Goal: Communication & Community: Answer question/provide support

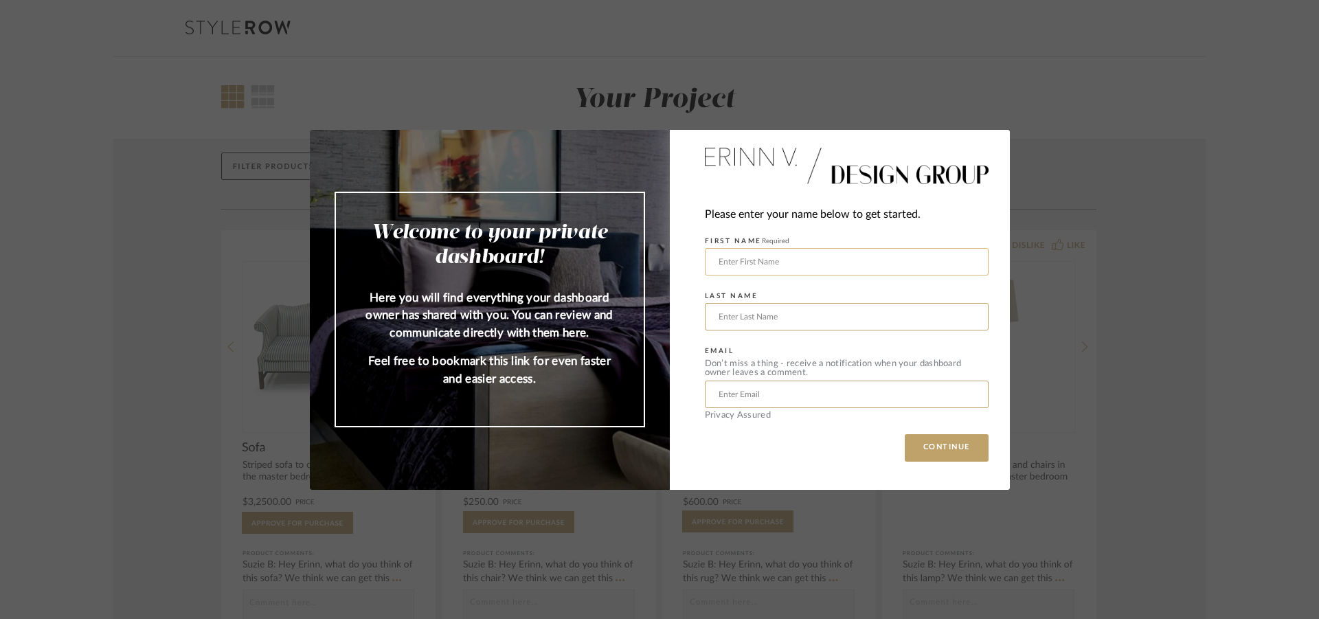
click at [765, 258] on input "text" at bounding box center [847, 261] width 284 height 27
click at [751, 266] on input "[PERSON_NAME]" at bounding box center [847, 261] width 284 height 27
type input "[PERSON_NAME]"
click at [737, 313] on input "text" at bounding box center [847, 316] width 284 height 27
click at [772, 319] on input "[PERSON_NAME]" at bounding box center [847, 316] width 284 height 27
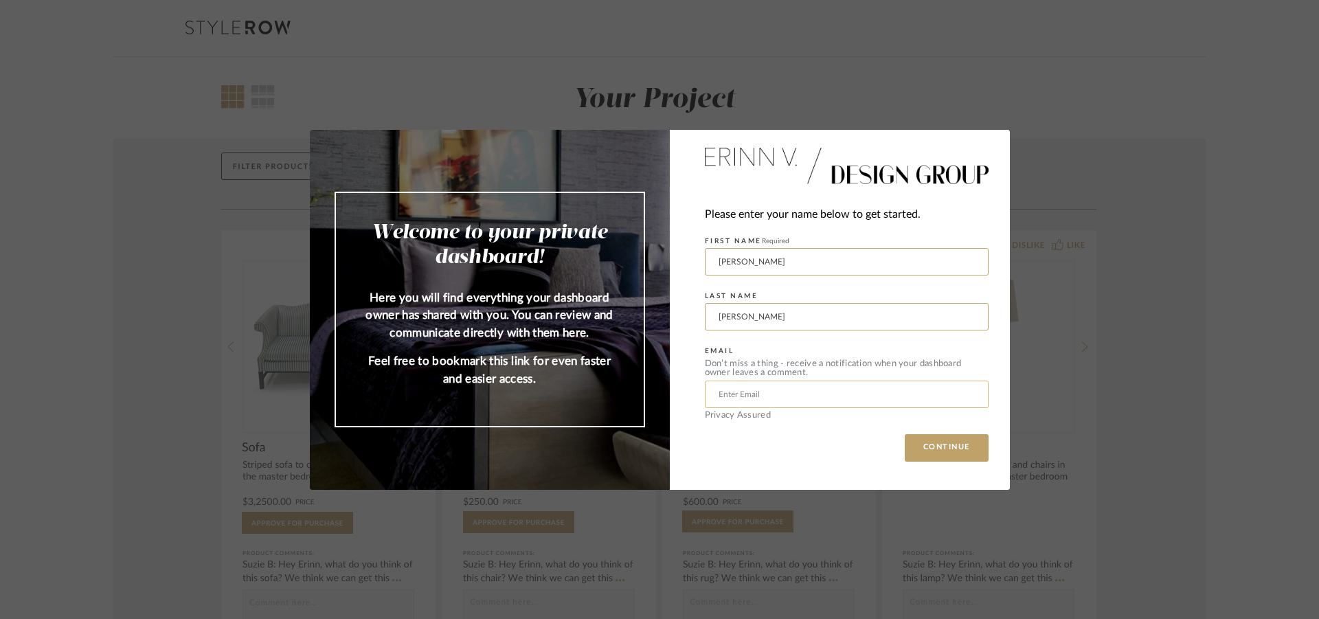
type input "[PERSON_NAME]"
click at [743, 392] on input "text" at bounding box center [847, 394] width 284 height 27
type input "[EMAIL_ADDRESS][DOMAIN_NAME]"
click at [905, 434] on button "CONTINUE" at bounding box center [947, 447] width 84 height 27
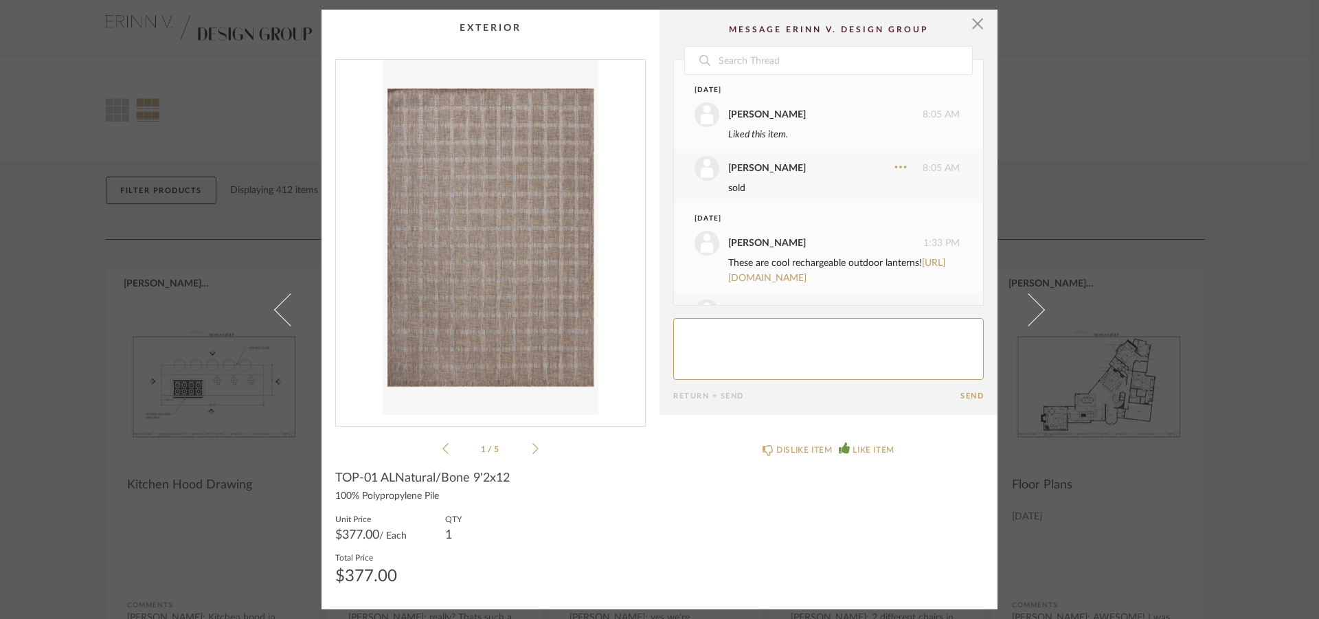
scroll to position [475, 0]
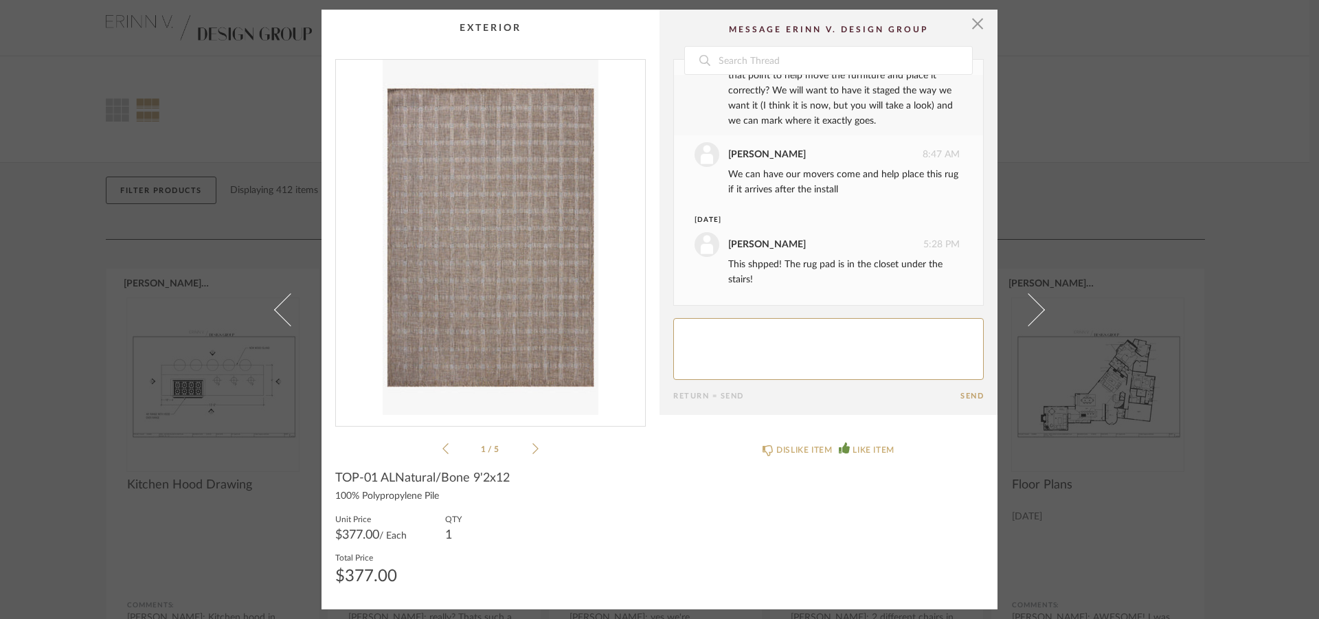
click at [740, 329] on textarea at bounding box center [828, 349] width 311 height 62
type textarea "are the guys coming back with [PERSON_NAME]'s rug to do it?"
click at [967, 401] on button "Send" at bounding box center [971, 396] width 23 height 9
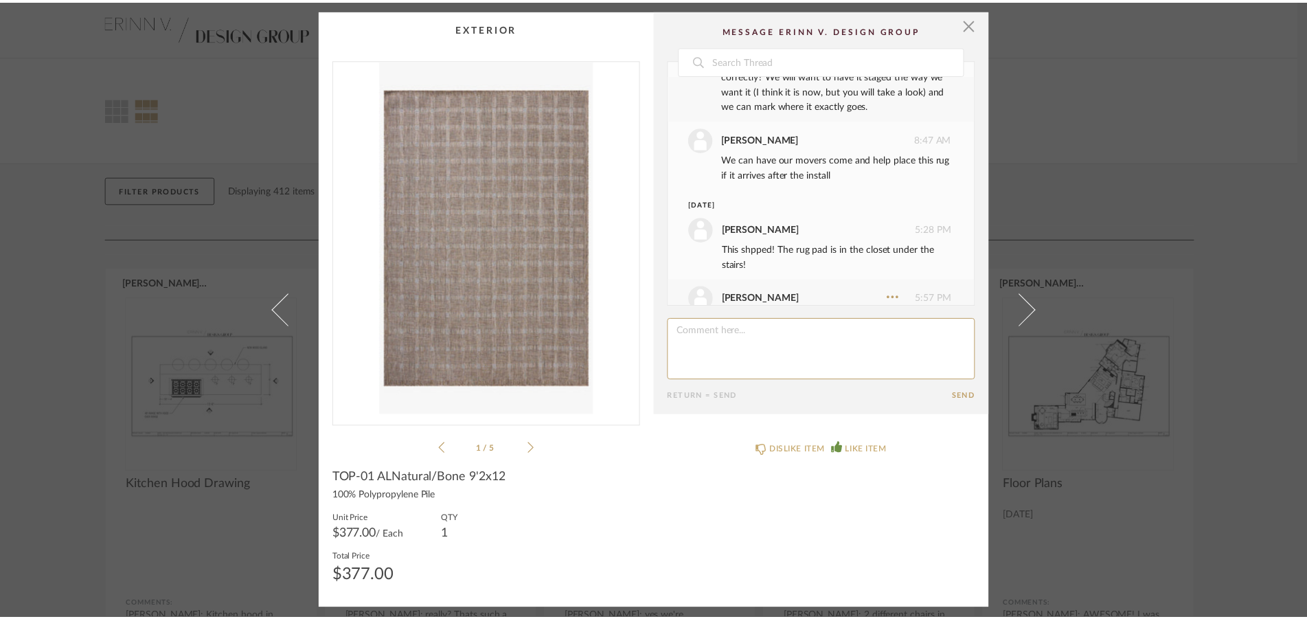
scroll to position [529, 0]
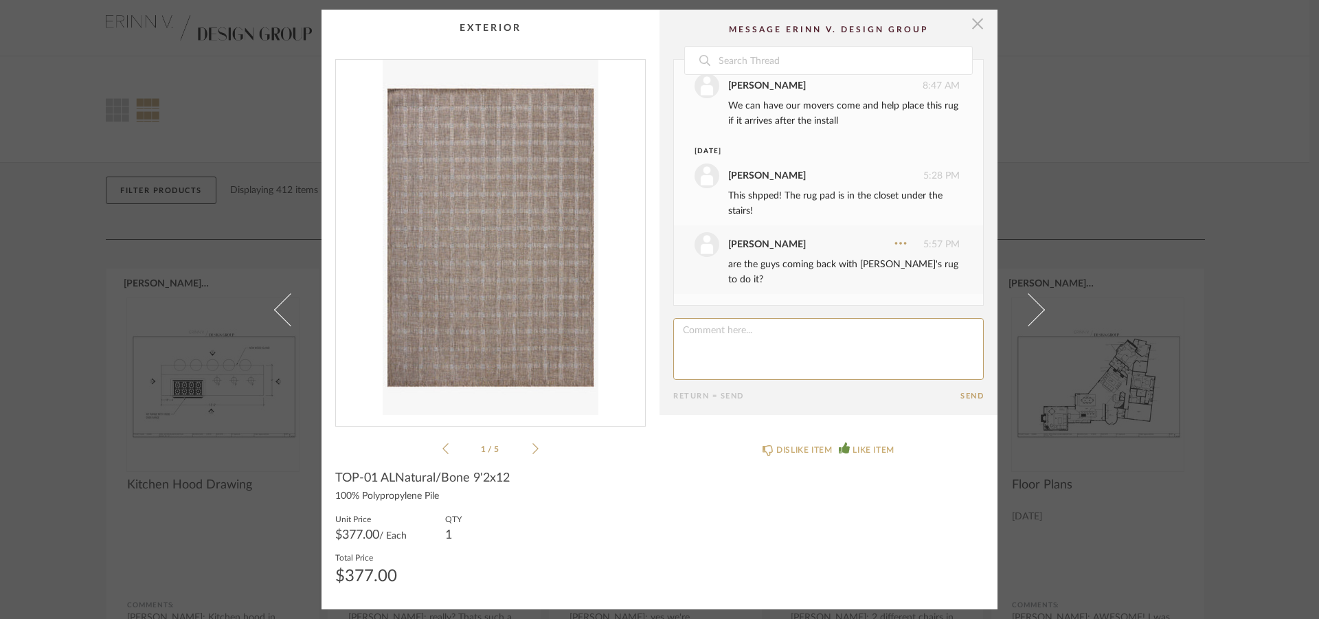
click at [978, 20] on span "button" at bounding box center [977, 23] width 27 height 27
